Goal: Information Seeking & Learning: Compare options

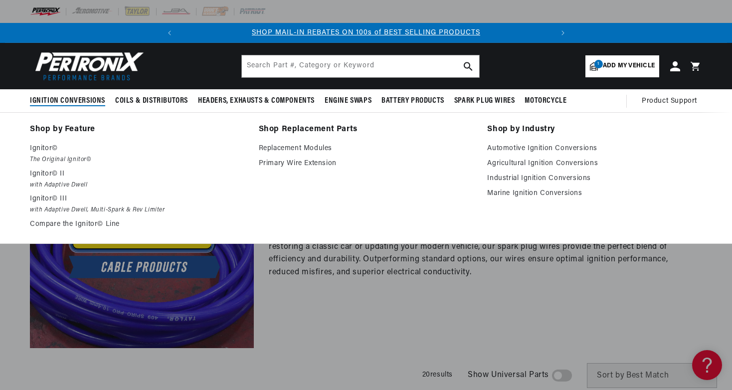
scroll to position [0, 373]
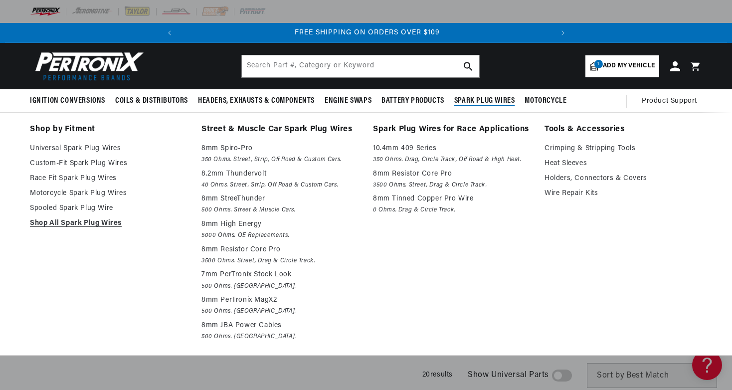
click at [499, 108] on summary "Spark Plug Wires" at bounding box center [484, 100] width 71 height 23
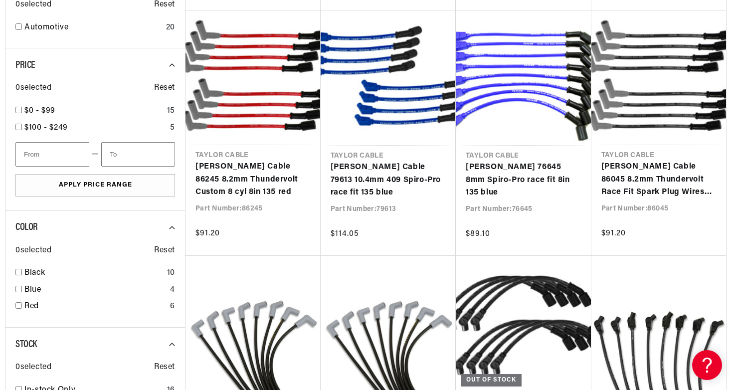
scroll to position [635, 0]
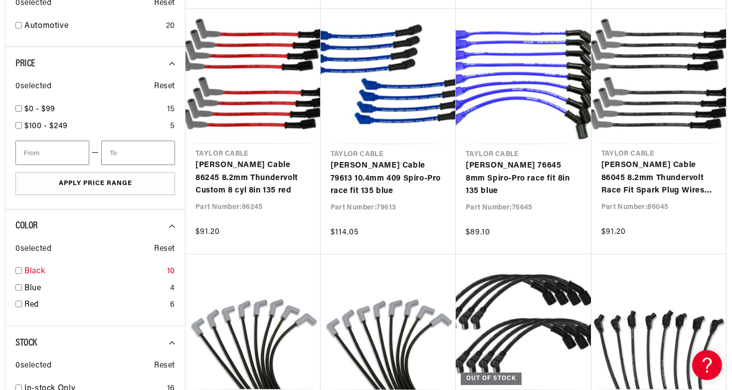
click at [23, 268] on div "Black 10" at bounding box center [95, 273] width 160 height 17
checkbox input "true"
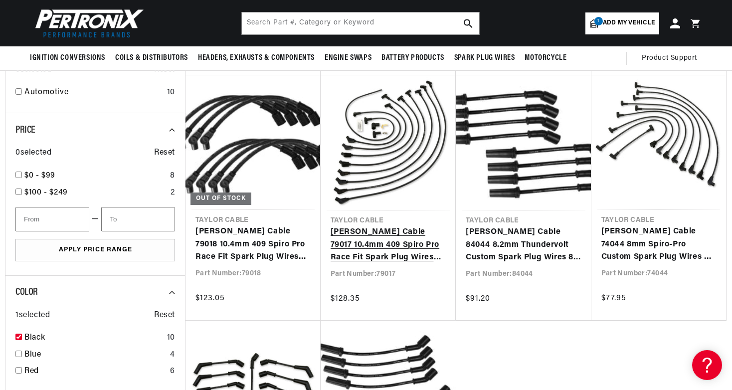
scroll to position [0, 373]
click at [407, 239] on link "[PERSON_NAME] Cable 79017 10.4mm 409 Spiro Pro Race Fit Spark Plug Wires 135° B…" at bounding box center [389, 245] width 116 height 38
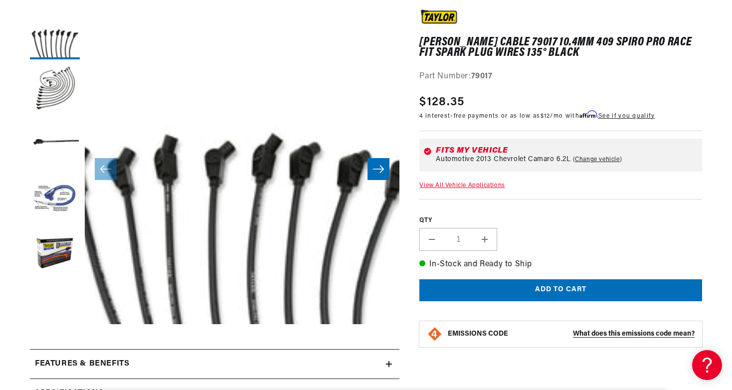
scroll to position [0, 373]
click at [377, 173] on icon "Slide right" at bounding box center [379, 169] width 12 height 10
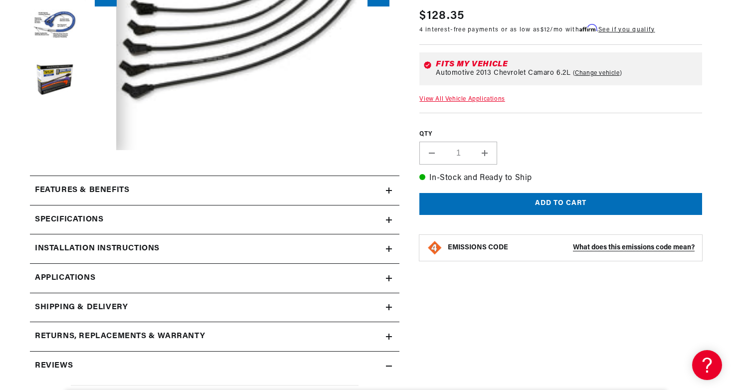
scroll to position [0, 0]
click at [79, 195] on h2 "Features & Benefits" at bounding box center [82, 190] width 94 height 13
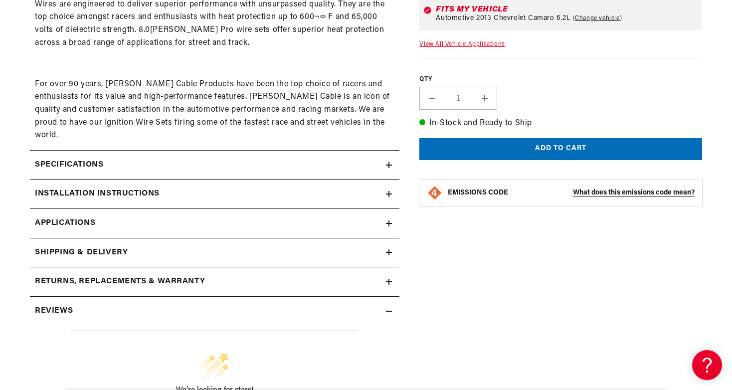
scroll to position [709, 0]
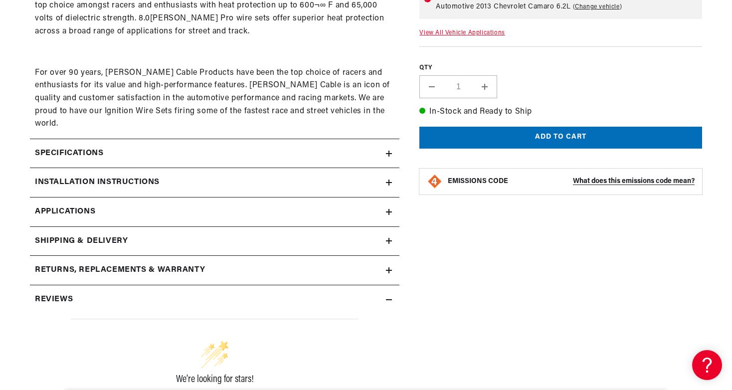
click at [78, 147] on h2 "Specifications" at bounding box center [69, 153] width 68 height 13
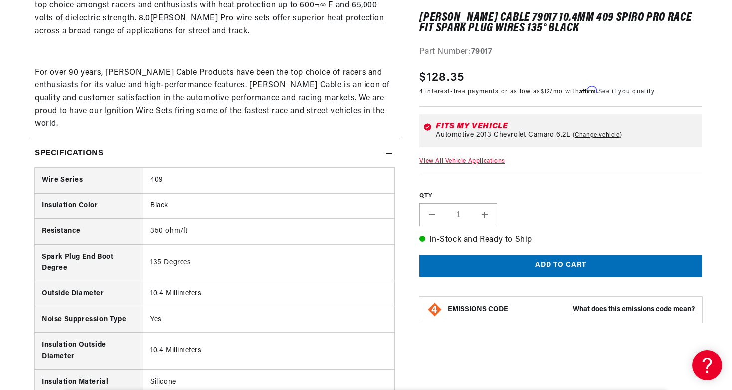
scroll to position [0, 0]
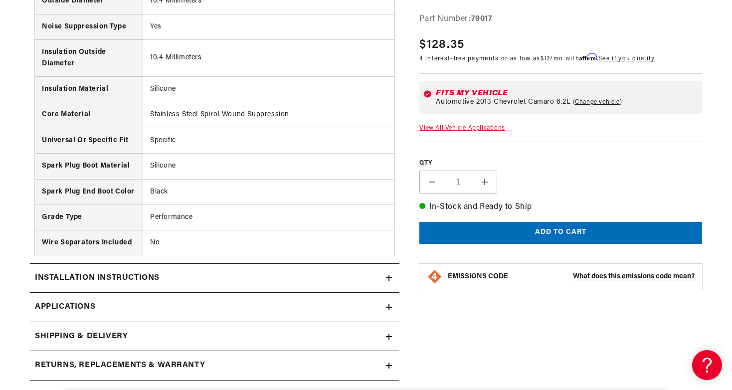
click at [202, 272] on div "Installation instructions" at bounding box center [208, 278] width 356 height 13
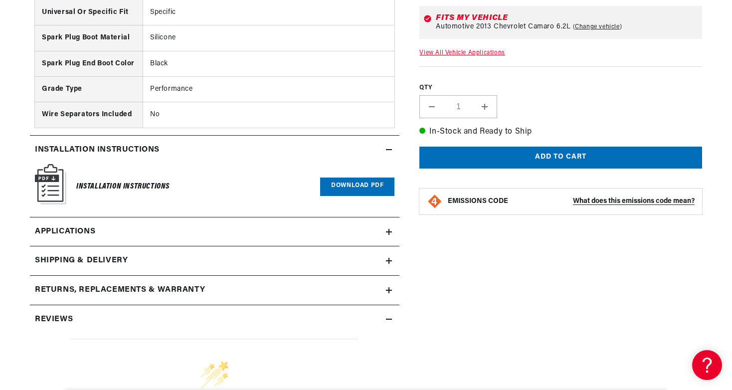
scroll to position [1146, 0]
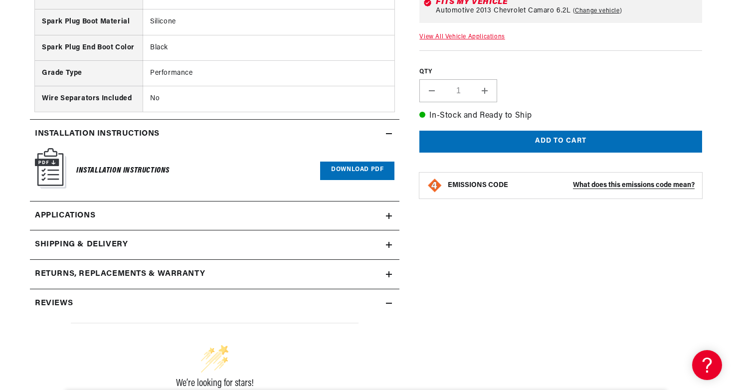
click at [221, 297] on div "Reviews" at bounding box center [208, 303] width 356 height 13
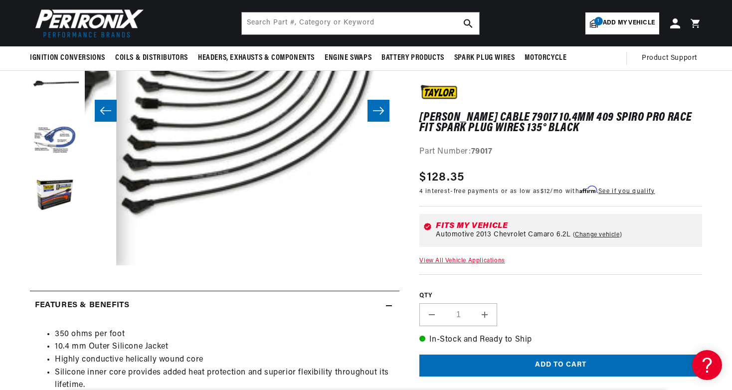
scroll to position [99, 0]
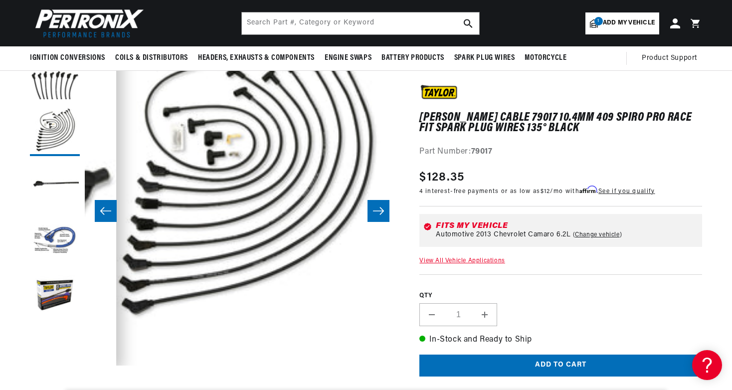
drag, startPoint x: 519, startPoint y: 151, endPoint x: 473, endPoint y: 150, distance: 46.4
click at [473, 150] on div "Part Number: 79017" at bounding box center [560, 152] width 283 height 13
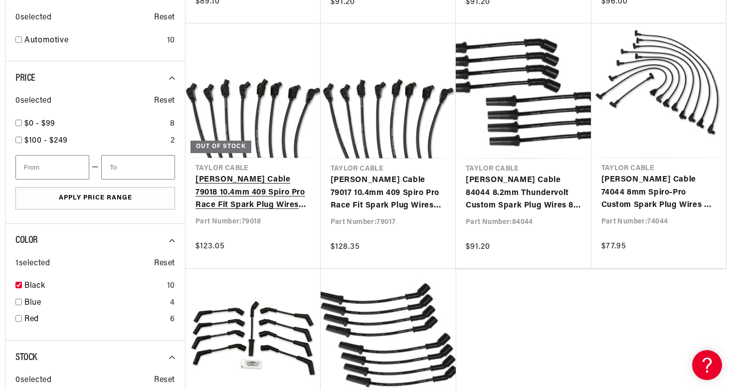
click at [272, 192] on link "[PERSON_NAME] Cable 79018 10.4mm 409 Spiro Pro Race Fit Spark Plug Wires 135° B…" at bounding box center [253, 193] width 115 height 38
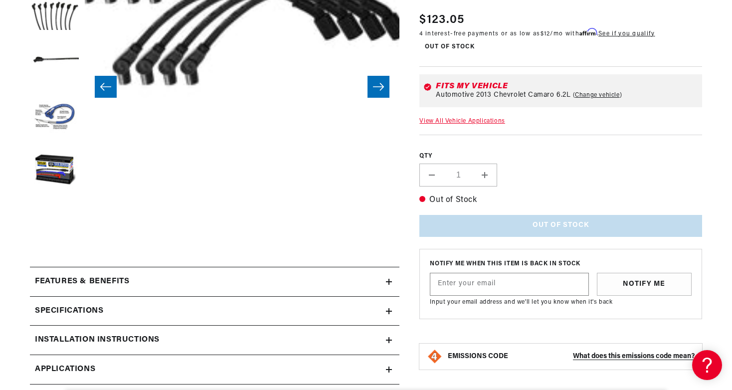
scroll to position [327, 0]
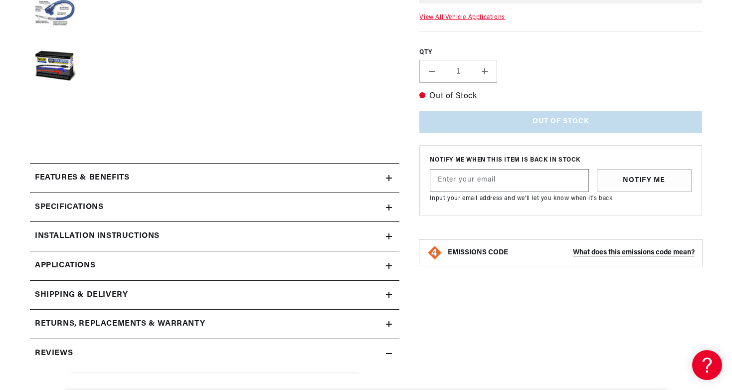
click at [303, 205] on div "Specifications" at bounding box center [208, 207] width 356 height 13
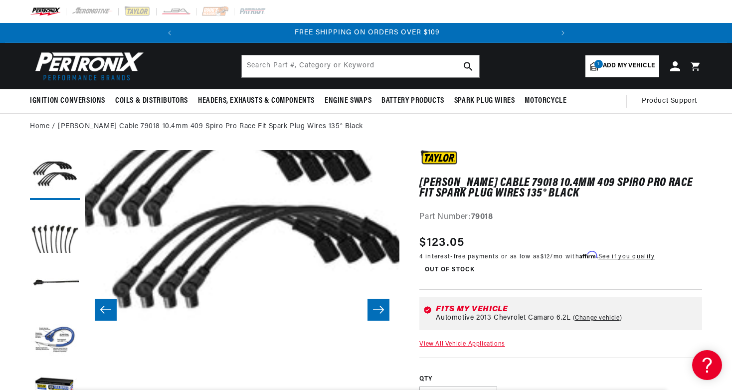
scroll to position [0, 0]
drag, startPoint x: 507, startPoint y: 217, endPoint x: 474, endPoint y: 217, distance: 32.9
click at [473, 217] on div "Part Number: 79018" at bounding box center [560, 217] width 283 height 13
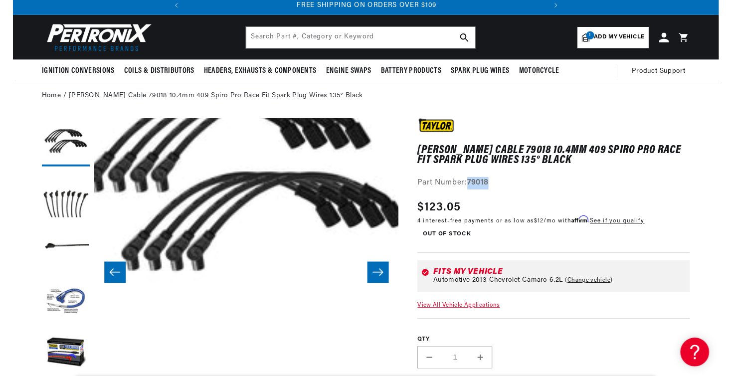
scroll to position [0, 210]
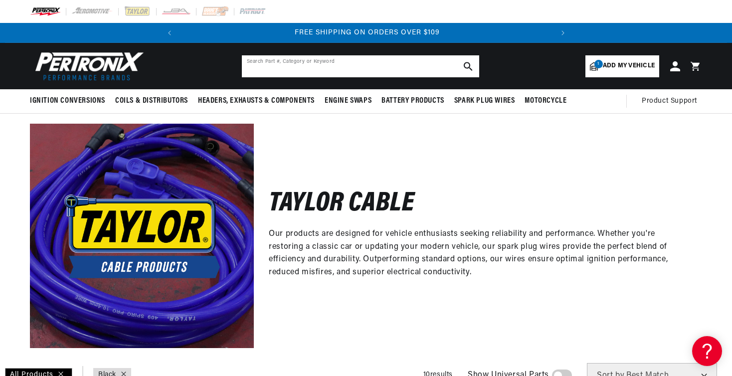
click at [283, 63] on input "text" at bounding box center [360, 66] width 237 height 22
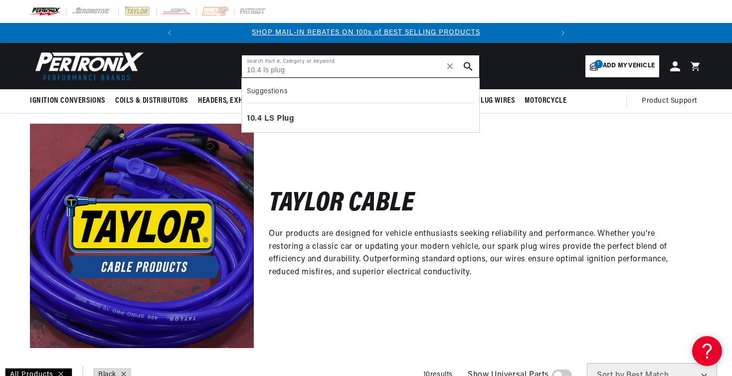
scroll to position [0, 373]
type input "10.4 ls plug wires"
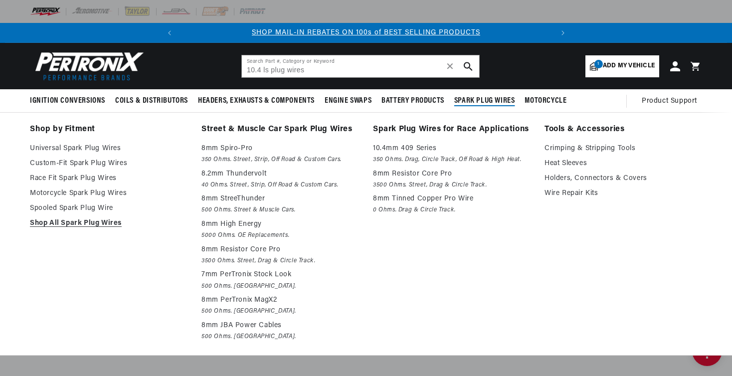
click at [476, 100] on span "Spark Plug Wires" at bounding box center [484, 101] width 61 height 10
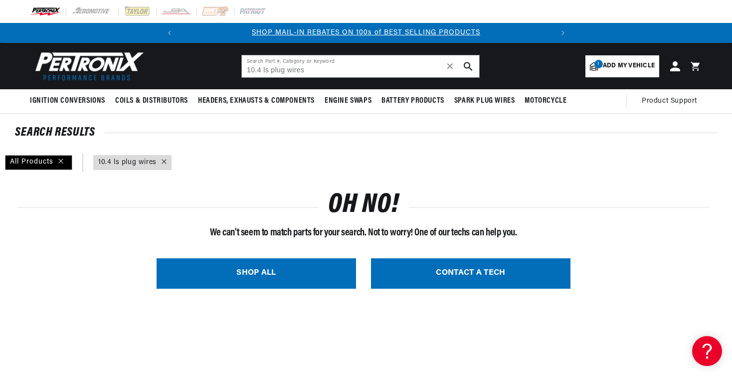
click at [295, 274] on link "SHOP ALL" at bounding box center [257, 273] width 200 height 30
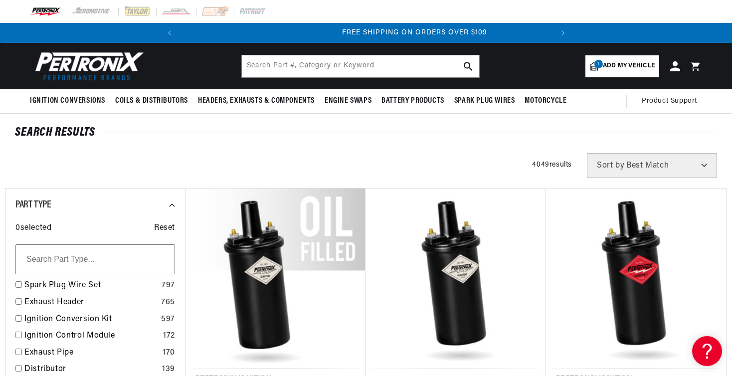
scroll to position [0, 373]
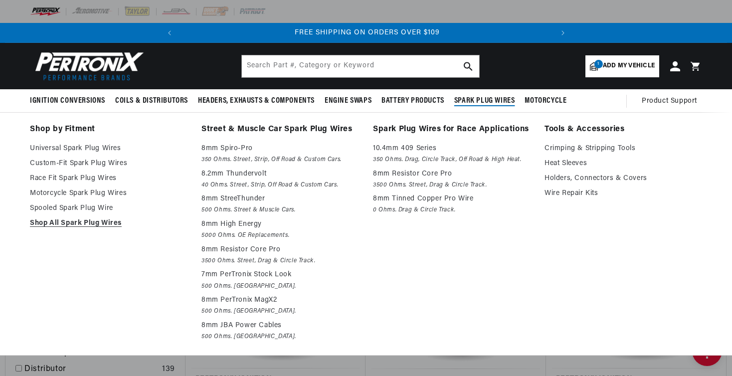
click at [488, 103] on span "Spark Plug Wires" at bounding box center [484, 101] width 61 height 10
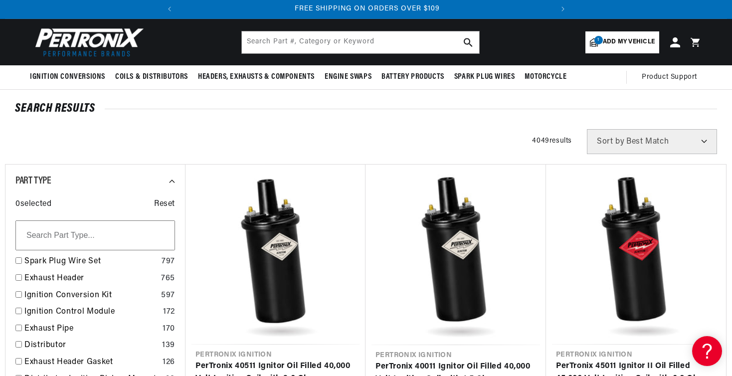
scroll to position [28, 0]
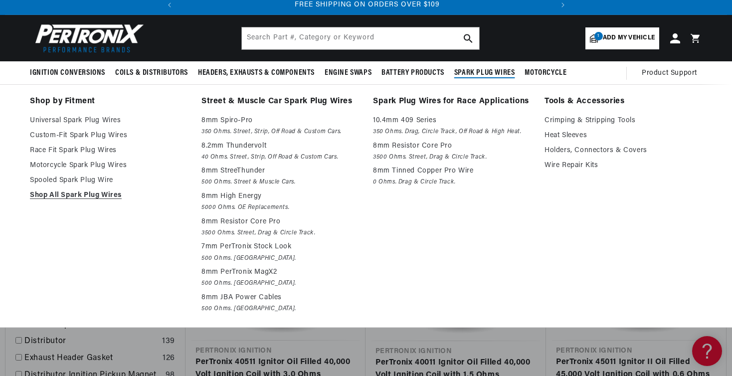
click at [481, 71] on span "Spark Plug Wires" at bounding box center [484, 73] width 61 height 10
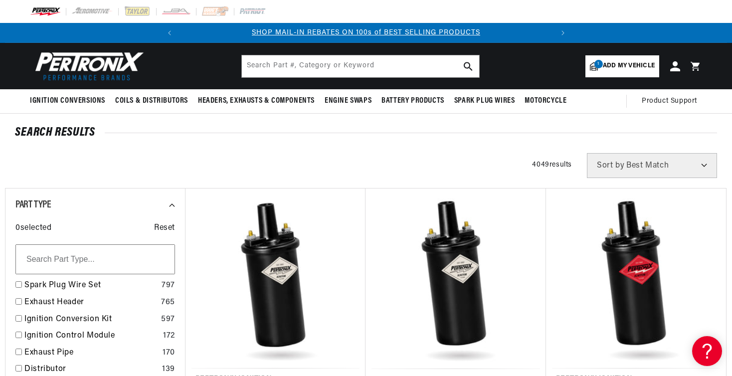
scroll to position [0, 0]
click at [139, 11] on img at bounding box center [137, 11] width 27 height 11
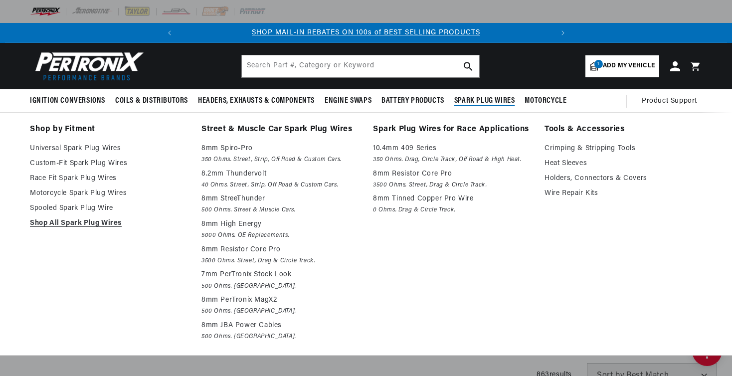
click at [498, 101] on span "Spark Plug Wires" at bounding box center [484, 101] width 61 height 10
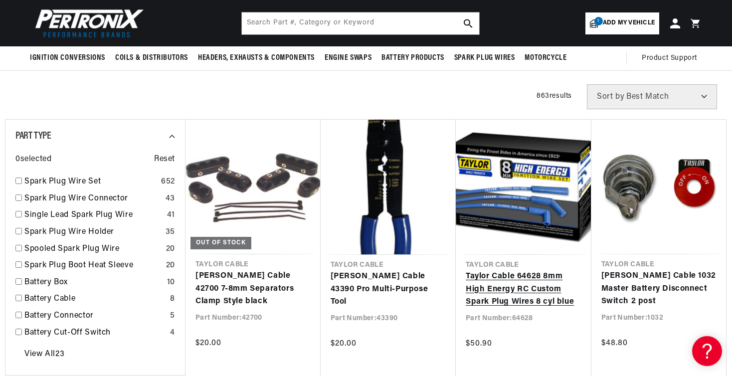
scroll to position [272, 0]
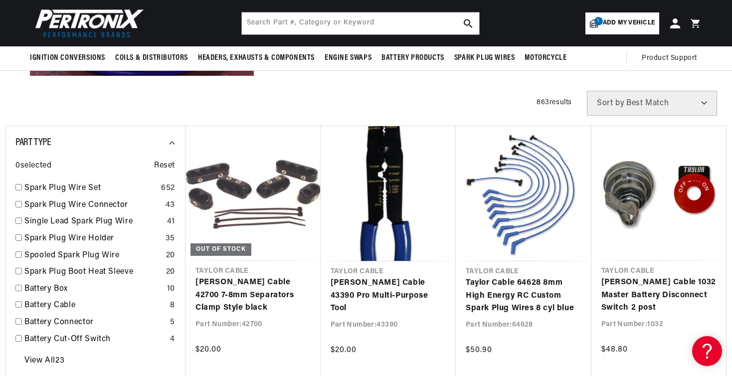
click at [624, 22] on span "Add my vehicle" at bounding box center [629, 22] width 52 height 9
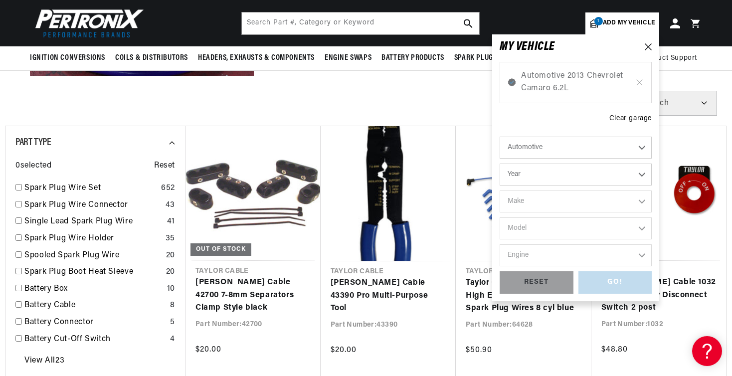
scroll to position [0, 0]
click at [640, 84] on icon at bounding box center [639, 82] width 8 height 8
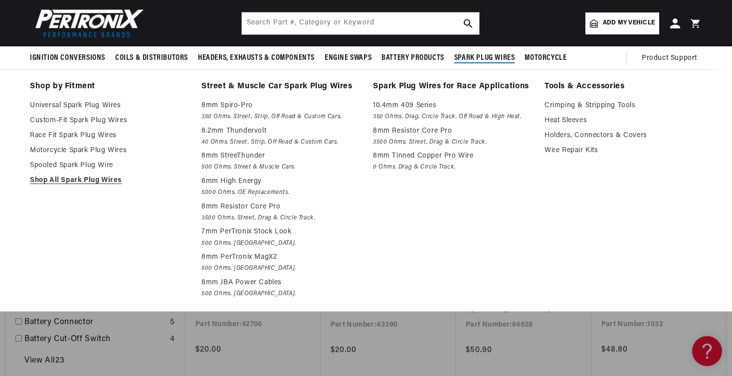
click at [478, 61] on span "Spark Plug Wires" at bounding box center [484, 58] width 61 height 10
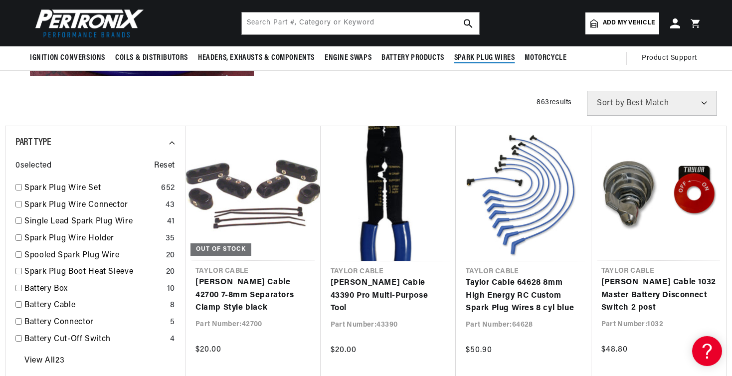
scroll to position [0, 373]
click at [17, 191] on input "checkbox" at bounding box center [18, 187] width 6 height 6
checkbox input "true"
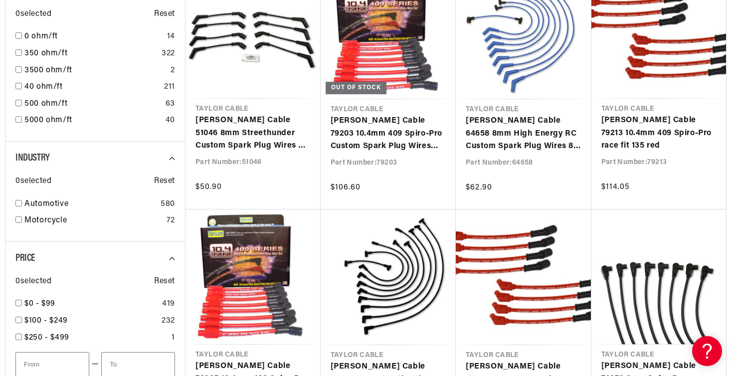
scroll to position [681, 0]
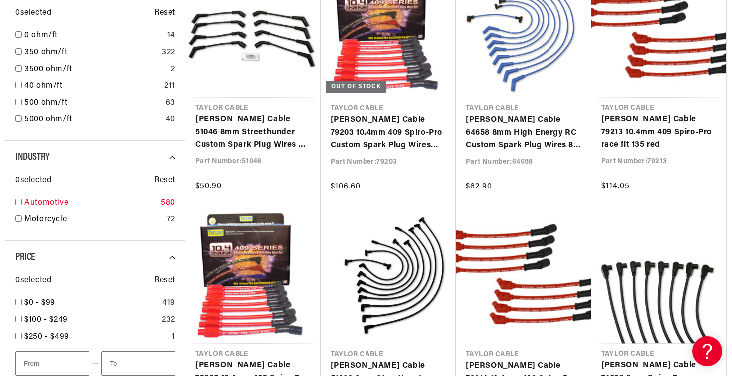
click at [20, 199] on input "checkbox" at bounding box center [18, 202] width 6 height 6
checkbox input "true"
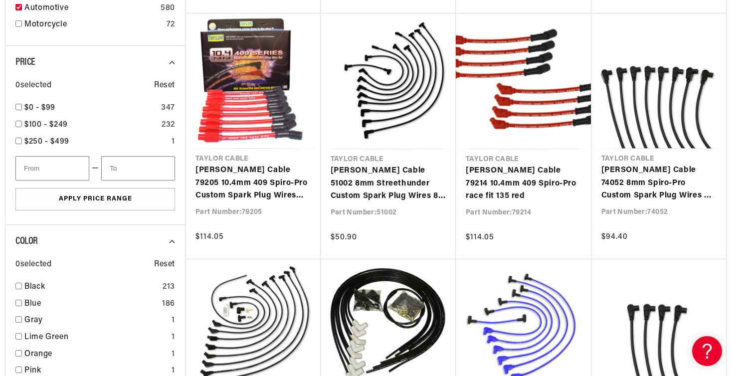
scroll to position [881, 0]
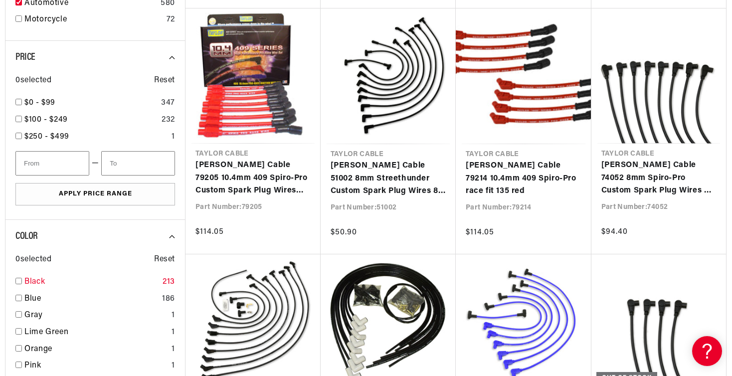
click at [18, 278] on input "checkbox" at bounding box center [18, 281] width 6 height 6
checkbox input "true"
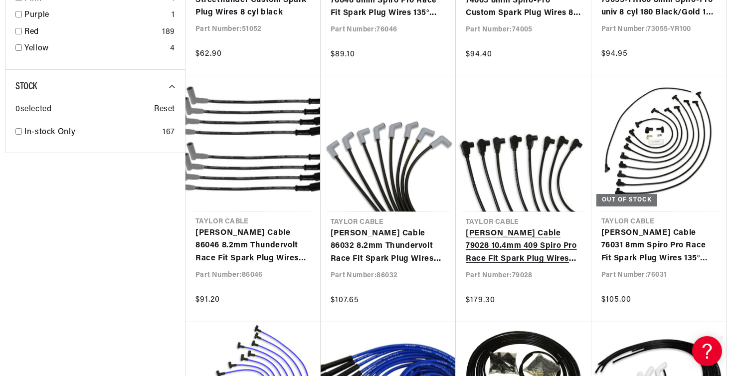
scroll to position [0, 373]
click at [513, 256] on link "Taylor Cable 79028 10.4mm 409 Spiro Pro Race Fit Spark Plug Wires 90° Black" at bounding box center [524, 246] width 116 height 38
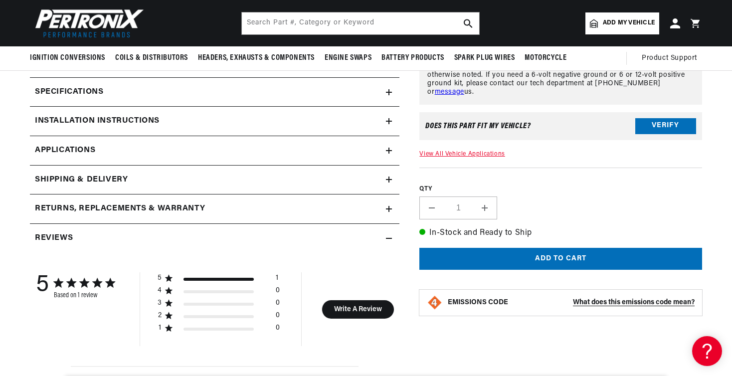
scroll to position [432, 0]
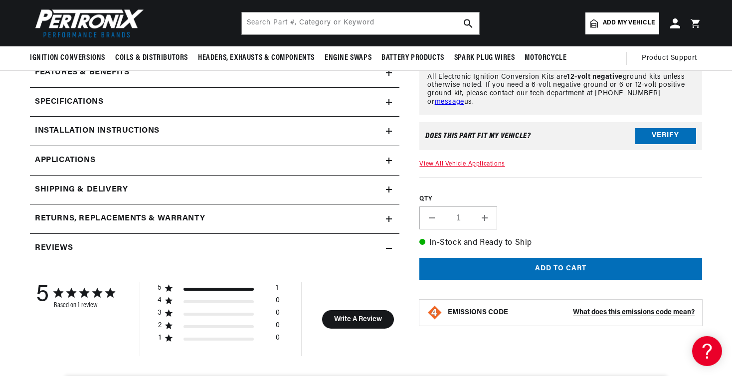
click at [87, 103] on h2 "Specifications" at bounding box center [69, 102] width 68 height 13
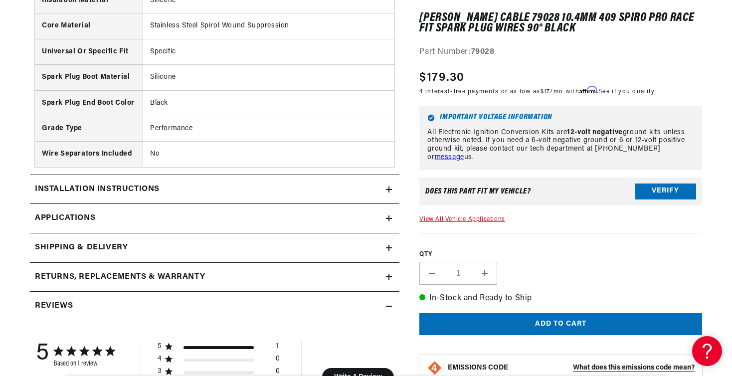
scroll to position [725, 0]
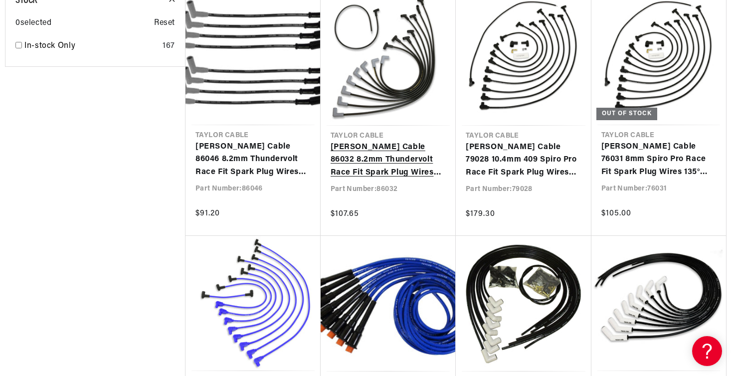
scroll to position [1148, 0]
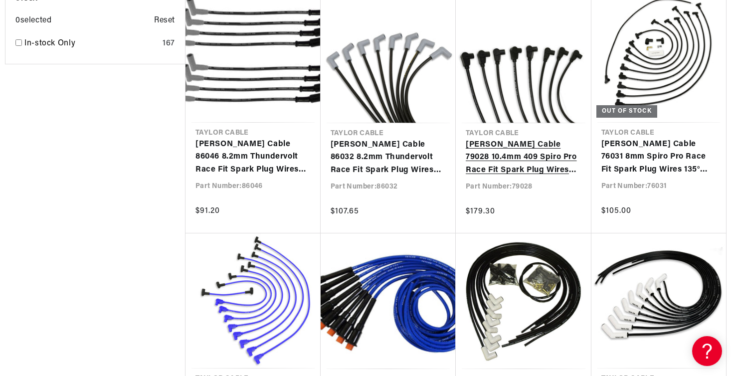
click at [527, 144] on link "[PERSON_NAME] Cable 79028 10.4mm 409 Spiro Pro Race Fit Spark Plug Wires 90° Bl…" at bounding box center [524, 158] width 116 height 38
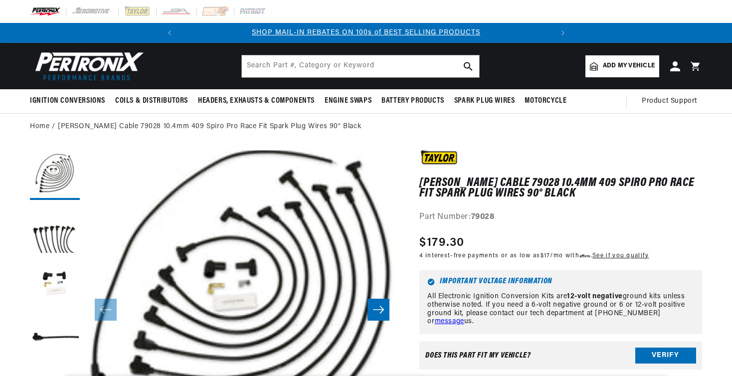
click at [478, 215] on div "Part Number: 79028" at bounding box center [560, 217] width 283 height 13
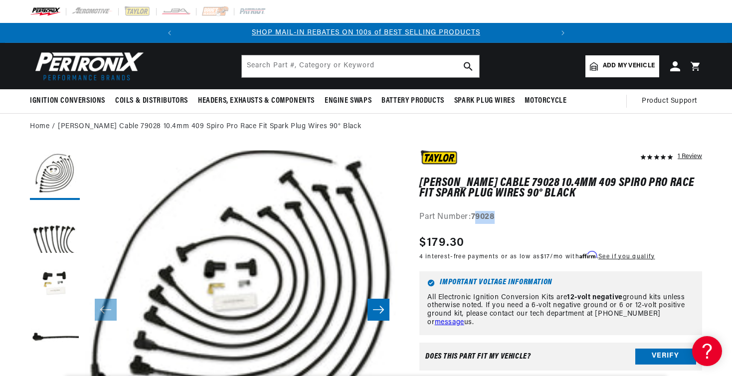
click at [503, 234] on div "Regular price $179.30" at bounding box center [536, 243] width 235 height 18
drag, startPoint x: 497, startPoint y: 208, endPoint x: 474, endPoint y: 210, distance: 23.5
click at [474, 211] on div "Part Number: 79028" at bounding box center [560, 217] width 283 height 13
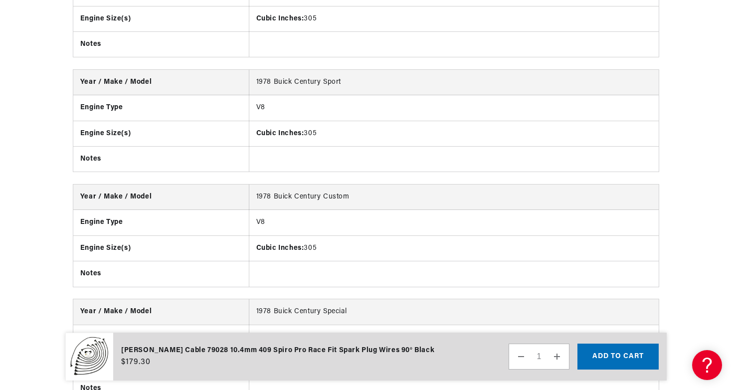
scroll to position [1833, 0]
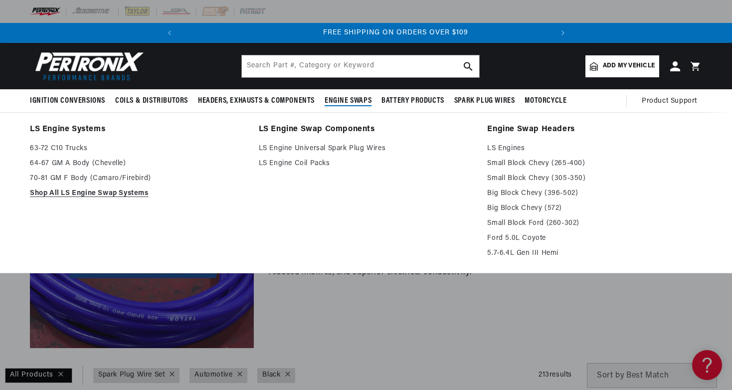
scroll to position [0, 373]
click at [372, 154] on link "LS Engine Universal Spark Plug Wires" at bounding box center [366, 149] width 215 height 12
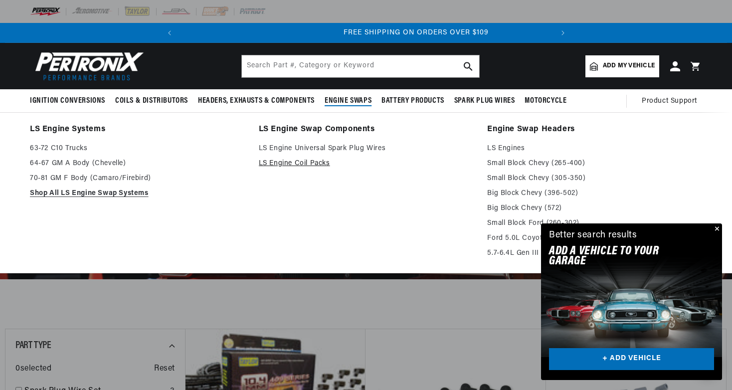
scroll to position [0, 373]
click at [329, 169] on link "LS Engine Coil Packs" at bounding box center [366, 164] width 215 height 12
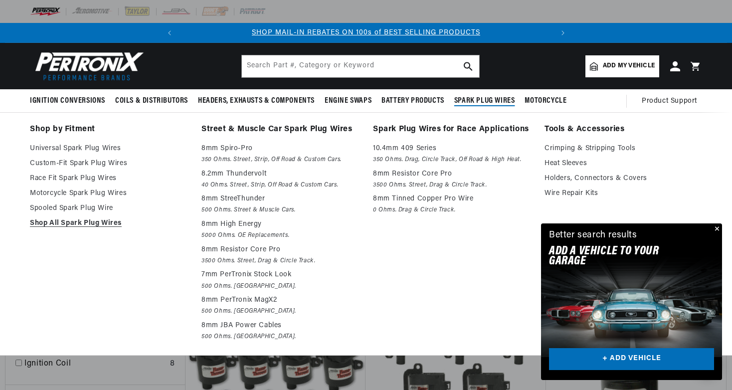
scroll to position [0, 373]
click at [478, 105] on span "Spark Plug Wires" at bounding box center [484, 101] width 61 height 10
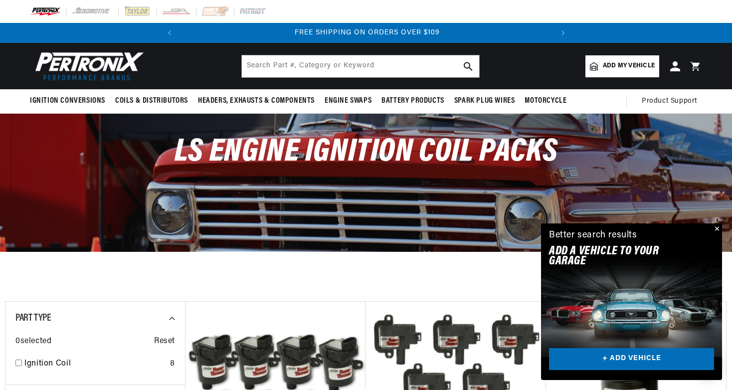
click at [716, 229] on button "Close" at bounding box center [716, 229] width 12 height 12
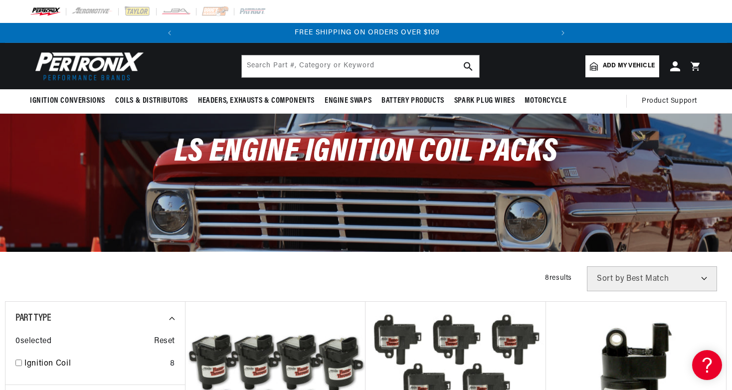
scroll to position [0, 0]
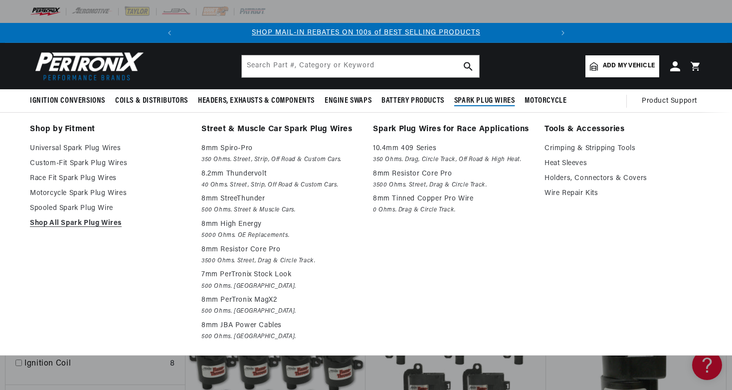
click at [479, 103] on span "Spark Plug Wires" at bounding box center [484, 101] width 61 height 10
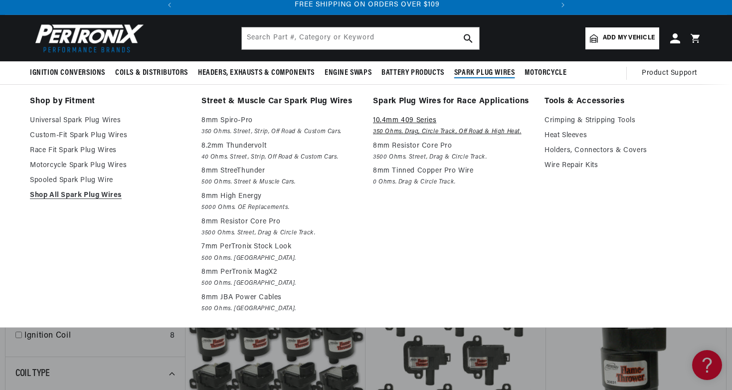
click at [405, 122] on p "10.4mm 409 Series" at bounding box center [452, 121] width 158 height 12
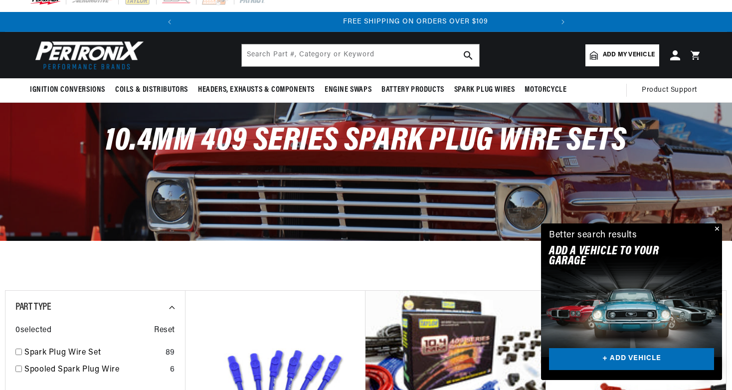
scroll to position [0, 373]
click at [714, 230] on button "Close" at bounding box center [716, 229] width 12 height 12
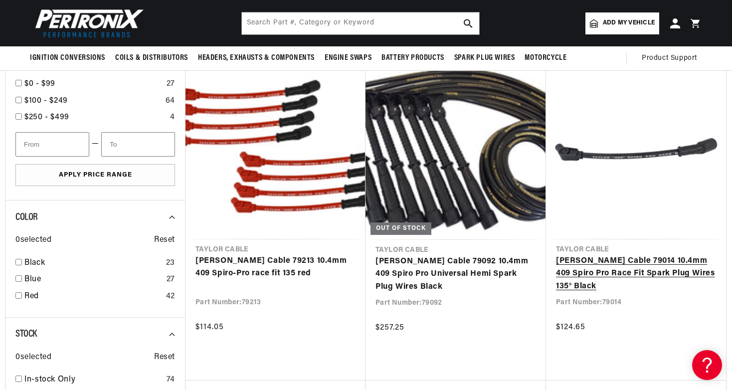
scroll to position [0, 0]
click at [632, 277] on link "[PERSON_NAME] Cable 79014 10.4mm 409 Spiro Pro Race Fit Spark Plug Wires 135° B…" at bounding box center [636, 274] width 160 height 38
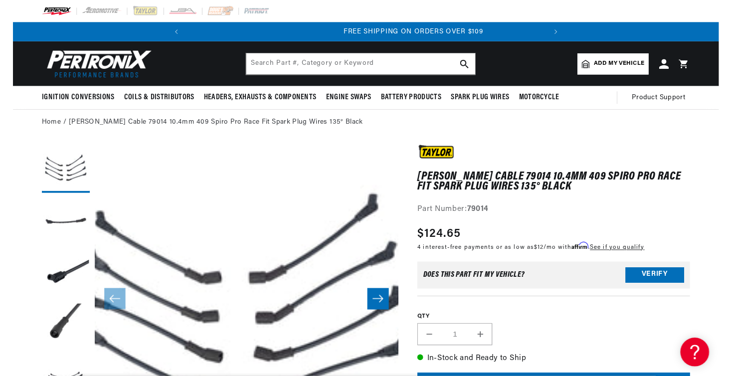
scroll to position [0, 373]
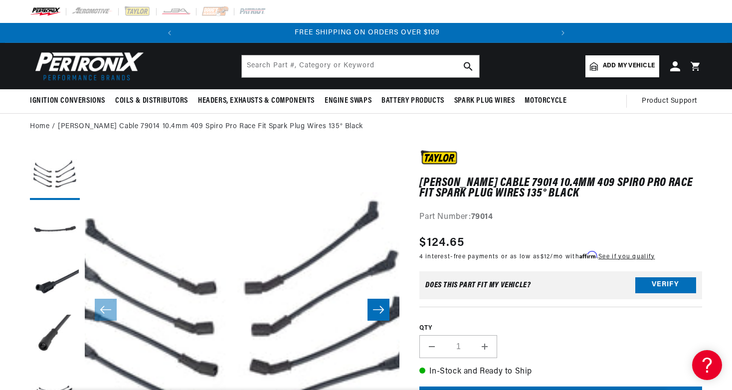
drag, startPoint x: 502, startPoint y: 225, endPoint x: 472, endPoint y: 218, distance: 30.8
click at [472, 217] on div "[PERSON_NAME] Cable 79014 10.4mm 409 Spiro Pro Race Fit Spark Plug Wires 135° B…" at bounding box center [560, 308] width 283 height 317
